Goal: Check status: Check status

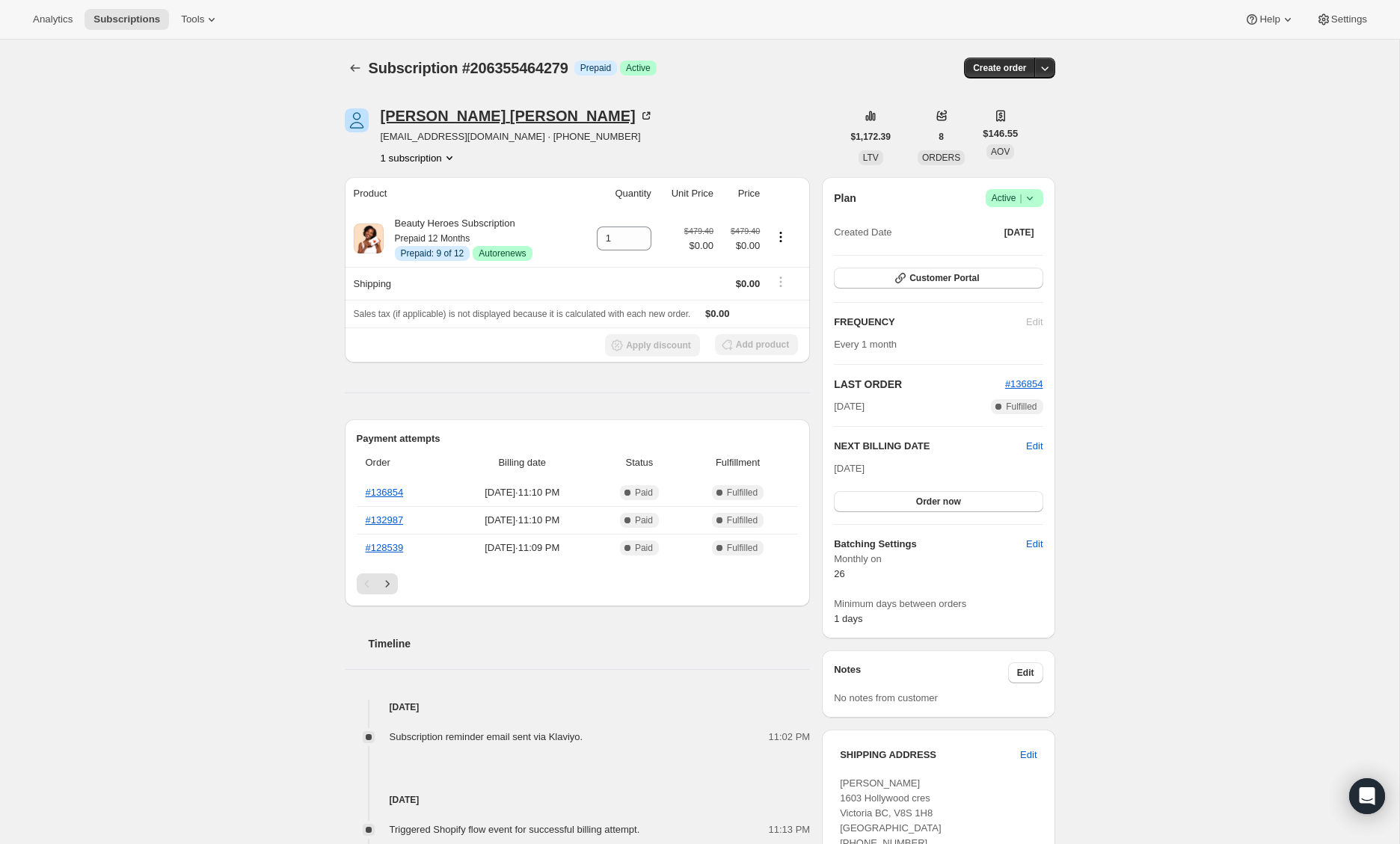
click at [406, 112] on div "Devon Amelia Stubbs" at bounding box center [517, 116] width 273 height 15
